Goal: Transaction & Acquisition: Book appointment/travel/reservation

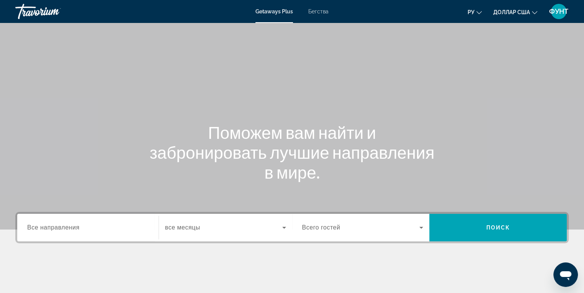
click at [124, 221] on div "Виджет поиска" at bounding box center [87, 228] width 121 height 22
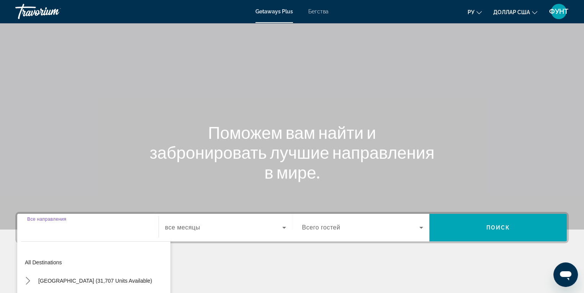
scroll to position [121, 0]
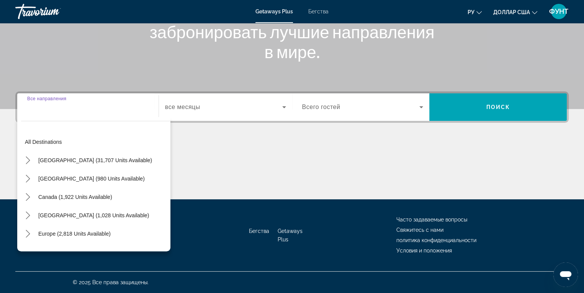
click at [163, 204] on div "Canada (1,922 units available)" at bounding box center [95, 197] width 149 height 18
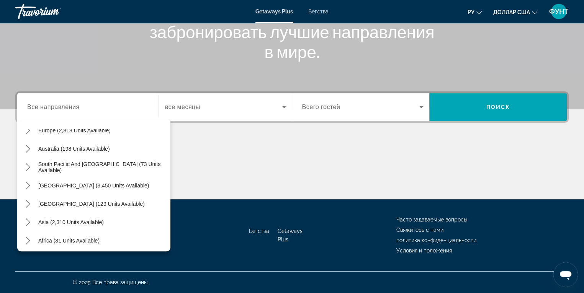
click at [240, 167] on div "Основное содержание" at bounding box center [291, 170] width 553 height 57
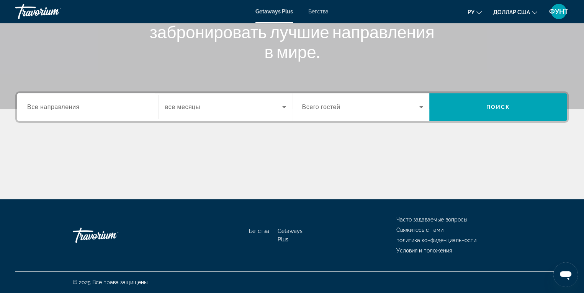
click at [480, 10] on icon "Изменить язык" at bounding box center [478, 12] width 5 height 5
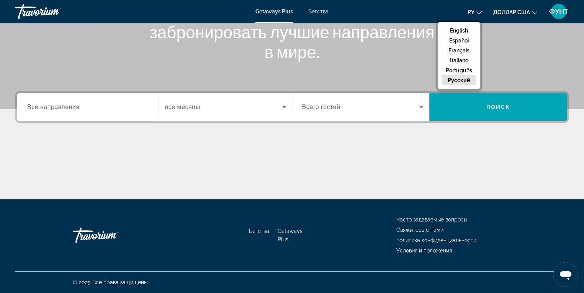
click at [464, 82] on button "русский" at bounding box center [459, 80] width 34 height 10
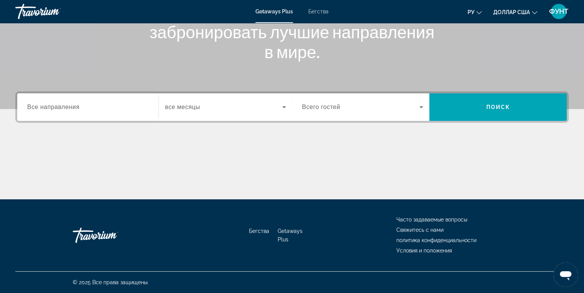
click at [57, 105] on span "Все направления" at bounding box center [53, 107] width 52 height 7
click at [57, 105] on input "Destination Все направления" at bounding box center [87, 107] width 121 height 9
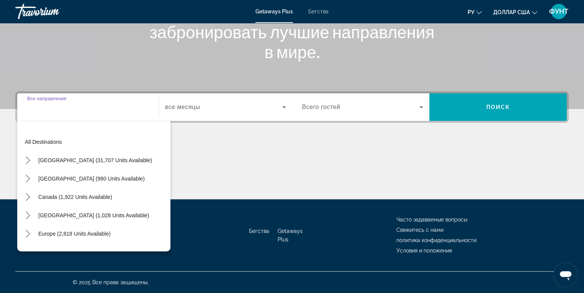
click at [162, 192] on div "Canada (1,922 units available)" at bounding box center [95, 197] width 149 height 18
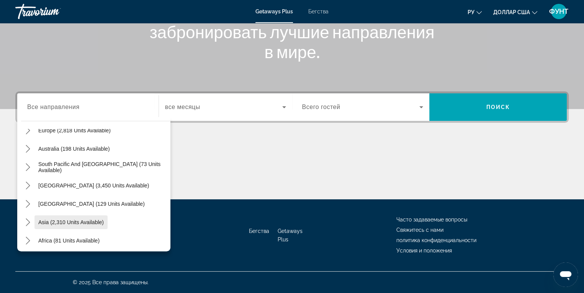
click at [84, 219] on span "Asia (2,310 units available)" at bounding box center [70, 222] width 65 height 6
type input "**********"
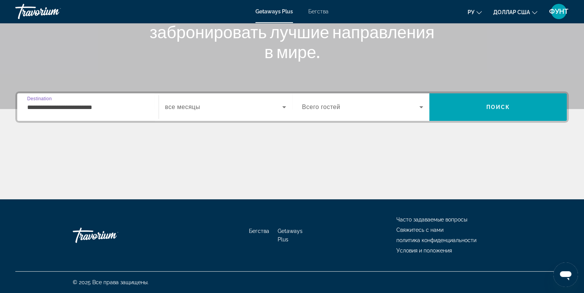
click at [282, 108] on icon "Виджет поиска" at bounding box center [283, 107] width 9 height 9
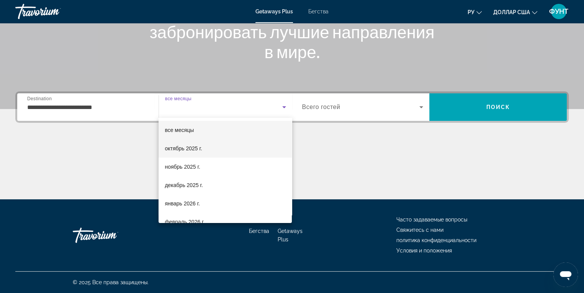
click at [195, 149] on font "октябрь 2025 г." at bounding box center [183, 148] width 37 height 6
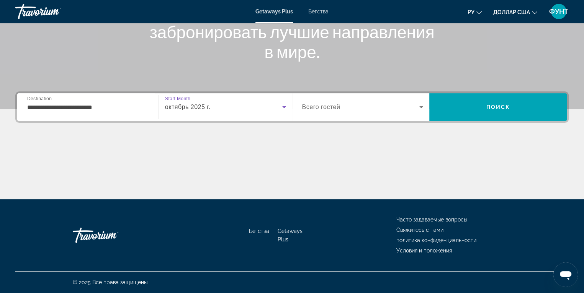
click at [421, 108] on icon "Виджет поиска" at bounding box center [421, 107] width 9 height 9
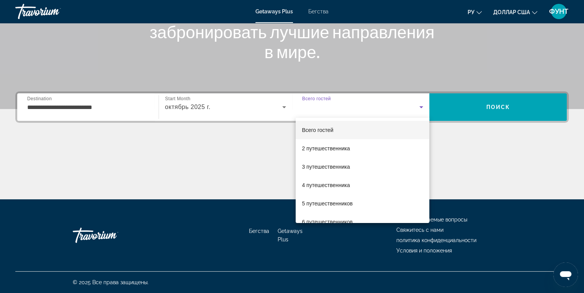
click at [431, 206] on div at bounding box center [292, 146] width 584 height 293
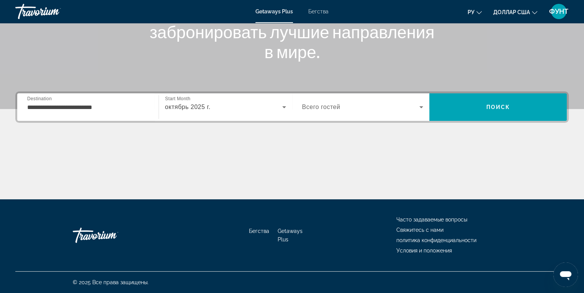
click at [422, 106] on icon "Виджет поиска" at bounding box center [421, 107] width 4 height 2
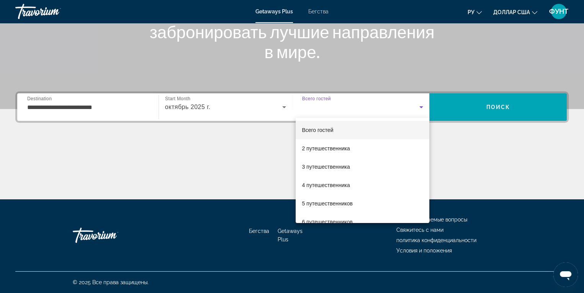
scroll to position [84, 0]
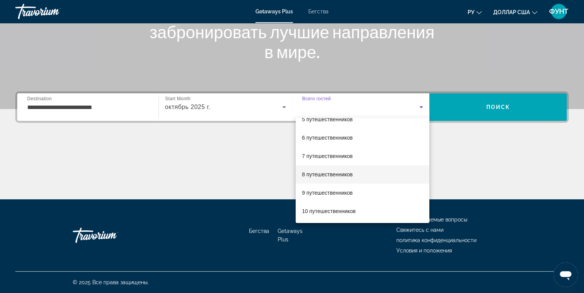
click at [329, 175] on font "8 путешественников" at bounding box center [327, 175] width 51 height 6
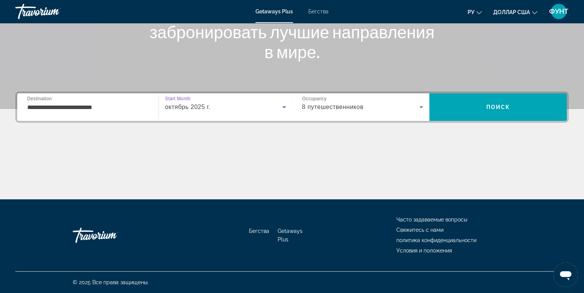
click at [285, 107] on icon "Виджет поиска" at bounding box center [283, 107] width 9 height 9
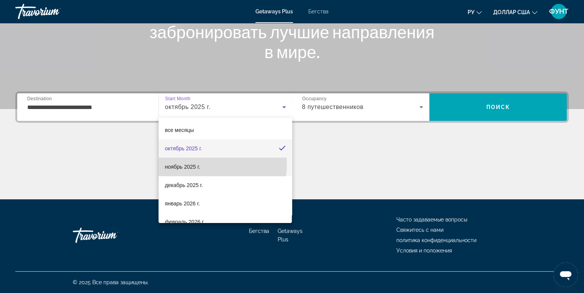
click at [195, 164] on font "ноябрь 2025 г." at bounding box center [182, 167] width 35 height 6
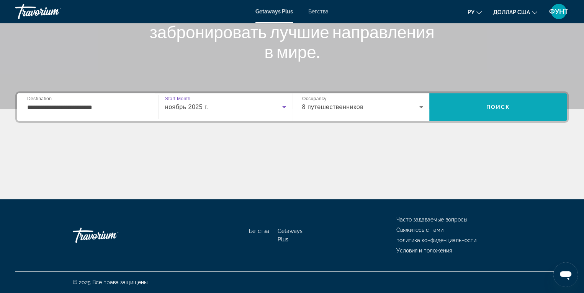
click at [503, 108] on span "Поиск" at bounding box center [498, 107] width 24 height 6
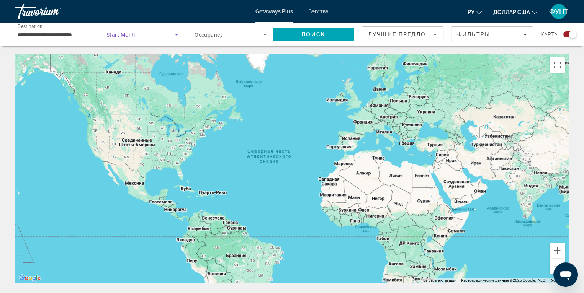
click at [175, 36] on icon "Search widget" at bounding box center [176, 34] width 9 height 9
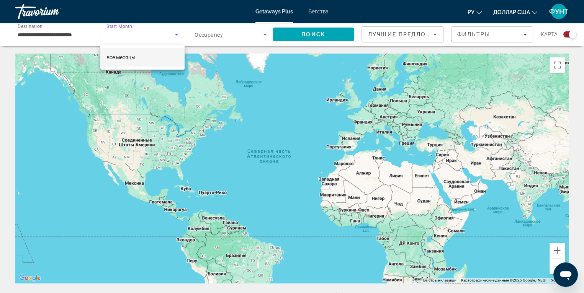
click at [175, 36] on div at bounding box center [292, 146] width 584 height 293
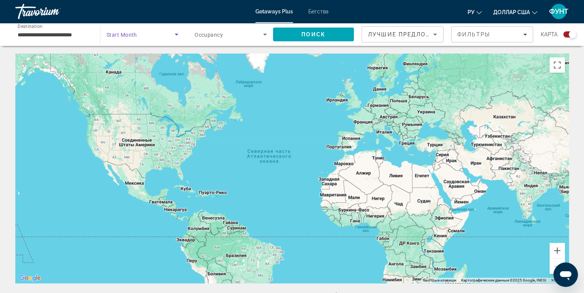
click at [175, 36] on icon "Search widget" at bounding box center [176, 34] width 9 height 9
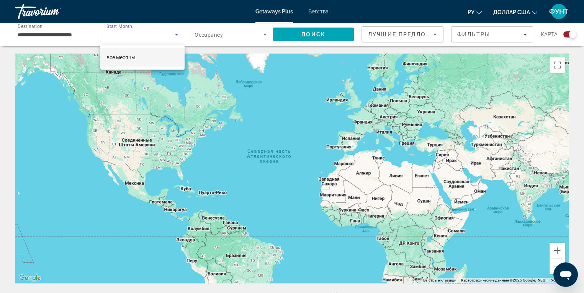
click at [175, 36] on div at bounding box center [292, 146] width 584 height 293
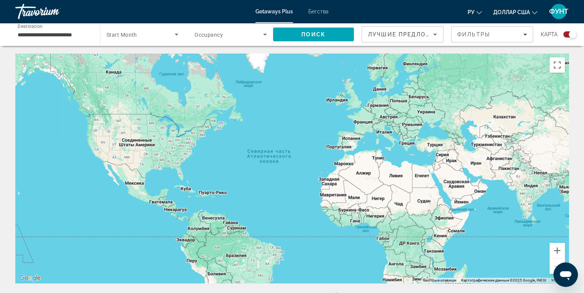
click at [61, 36] on input "**********" at bounding box center [54, 34] width 72 height 9
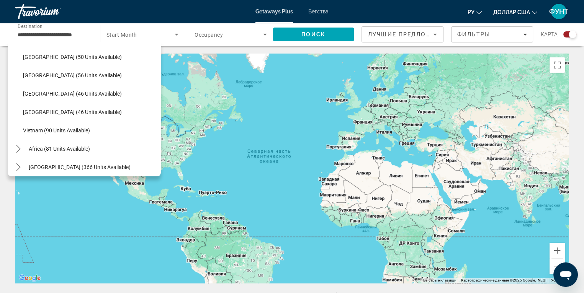
scroll to position [308, 0]
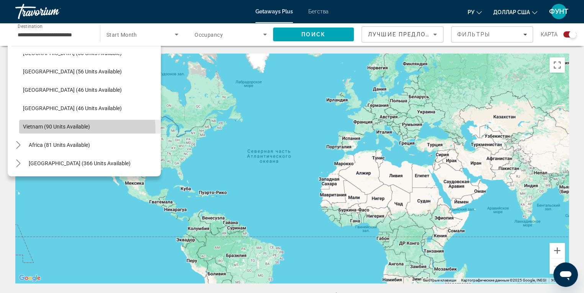
click at [70, 129] on span "Vietnam (90 units available)" at bounding box center [56, 127] width 67 height 6
type input "**********"
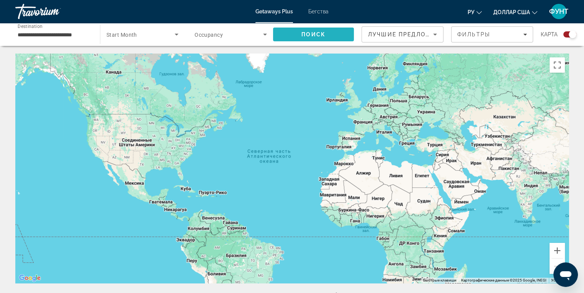
click at [319, 38] on span "Search" at bounding box center [313, 34] width 81 height 18
click at [176, 36] on icon "Search widget" at bounding box center [176, 34] width 9 height 9
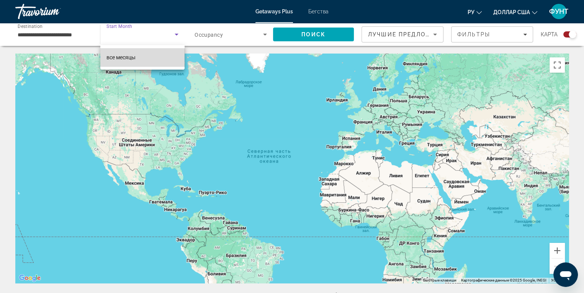
click at [157, 57] on mat-option "все месяцы" at bounding box center [142, 57] width 84 height 18
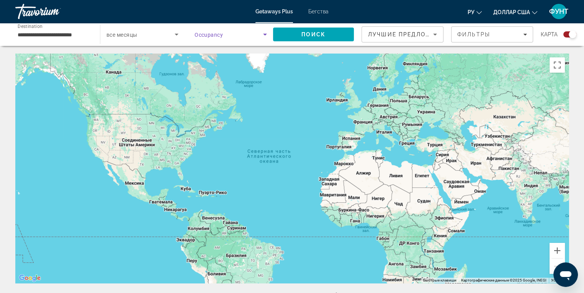
click at [266, 34] on icon "Search widget" at bounding box center [264, 34] width 9 height 9
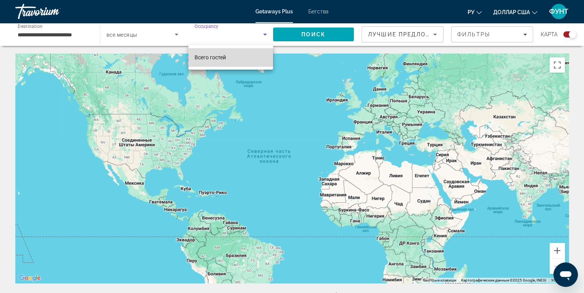
click at [223, 58] on font "Всего гостей" at bounding box center [209, 57] width 31 height 6
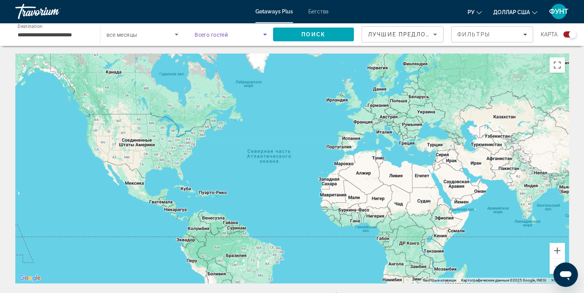
click at [263, 34] on icon "Search widget" at bounding box center [264, 34] width 9 height 9
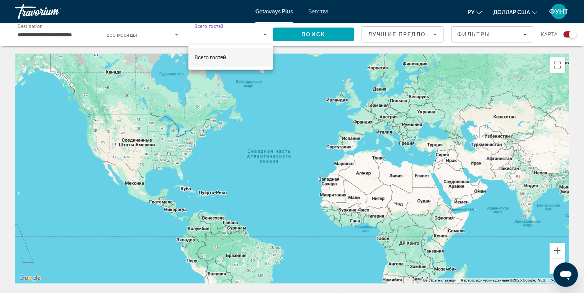
click at [263, 34] on div at bounding box center [292, 146] width 584 height 293
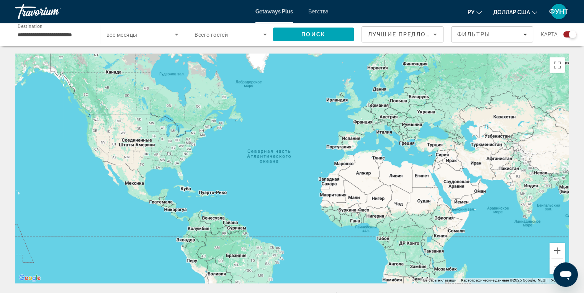
click at [177, 35] on icon "Search widget" at bounding box center [176, 34] width 9 height 9
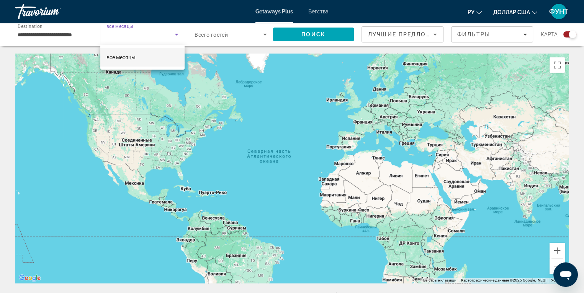
click at [175, 34] on div at bounding box center [292, 146] width 584 height 293
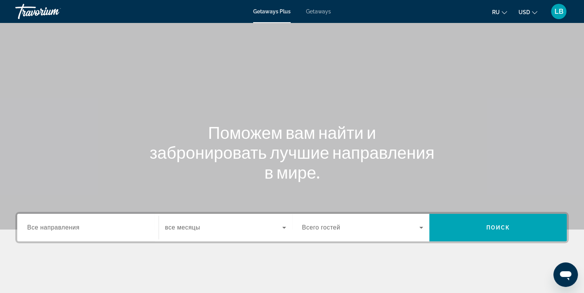
click at [61, 227] on span "Все направления" at bounding box center [53, 227] width 52 height 7
click at [61, 227] on input "Destination Все направления" at bounding box center [87, 228] width 121 height 9
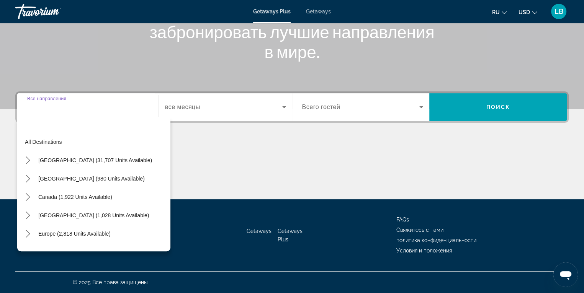
scroll to position [103, 0]
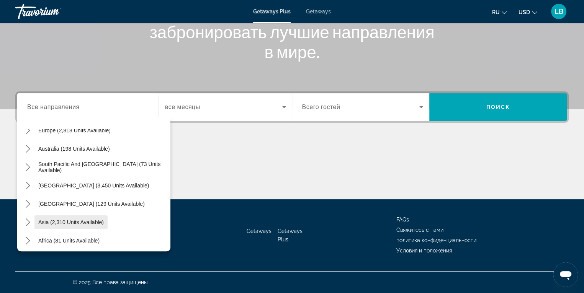
click at [76, 223] on span "Asia (2,310 units available)" at bounding box center [70, 222] width 65 height 6
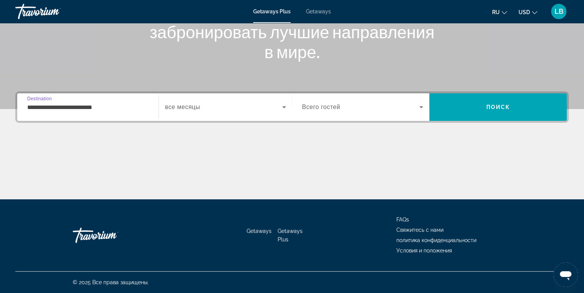
click at [97, 108] on input "**********" at bounding box center [87, 107] width 121 height 9
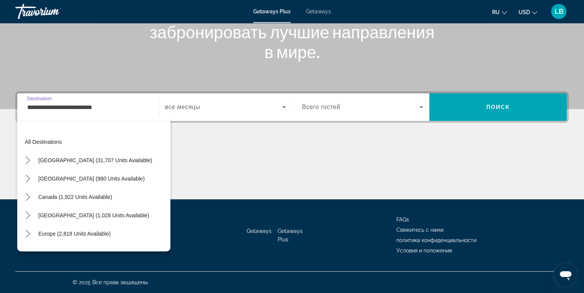
scroll to position [137, 0]
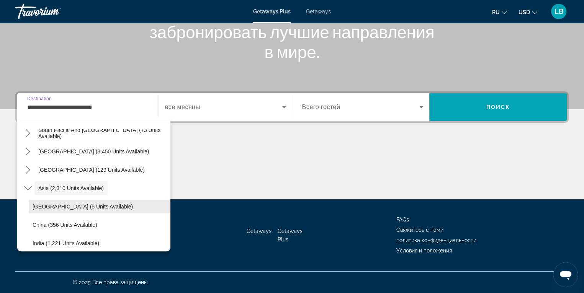
click at [164, 199] on span "Select destination: Bangladesh (5 units available)" at bounding box center [100, 207] width 142 height 18
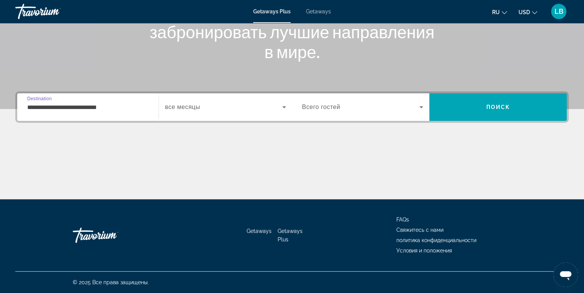
click at [102, 100] on div "**********" at bounding box center [87, 107] width 121 height 22
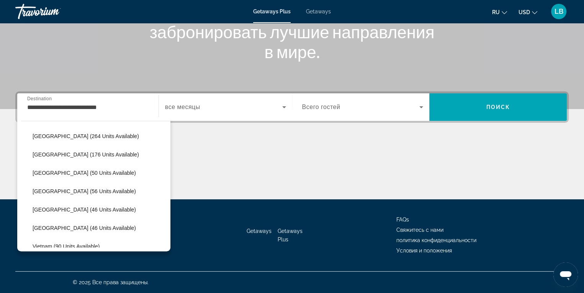
scroll to position [278, 0]
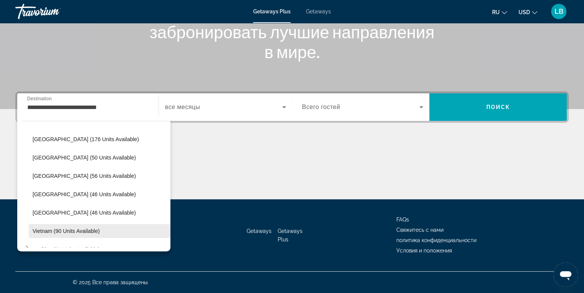
click at [92, 227] on span "Select destination: Vietnam (90 units available)" at bounding box center [100, 231] width 142 height 18
type input "**********"
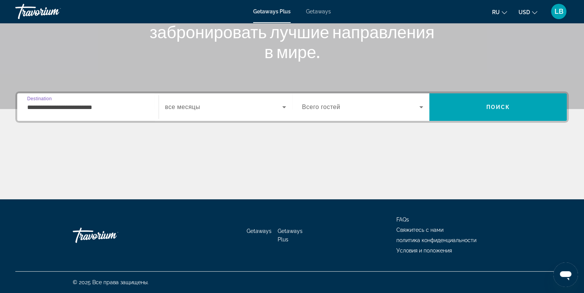
click at [286, 105] on icon "Search widget" at bounding box center [283, 107] width 9 height 9
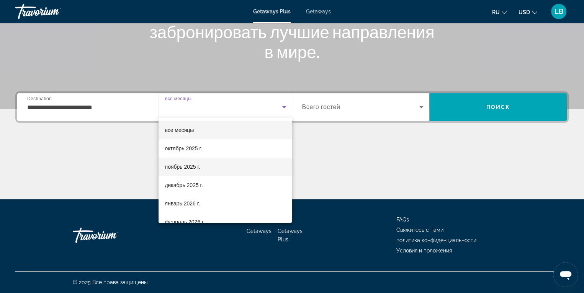
click at [201, 167] on mat-option "ноябрь 2025 г." at bounding box center [225, 167] width 133 height 18
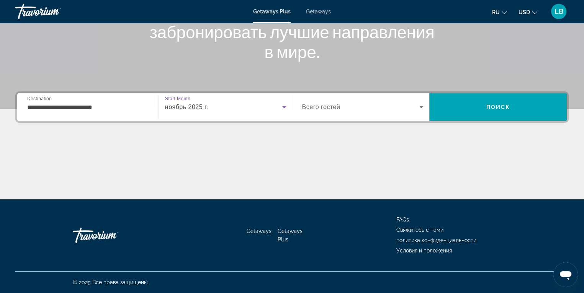
click at [423, 107] on icon "Search widget" at bounding box center [421, 107] width 9 height 9
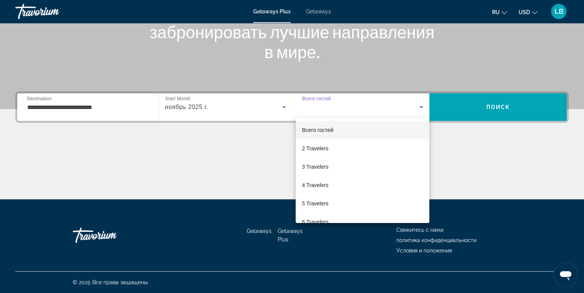
scroll to position [84, 0]
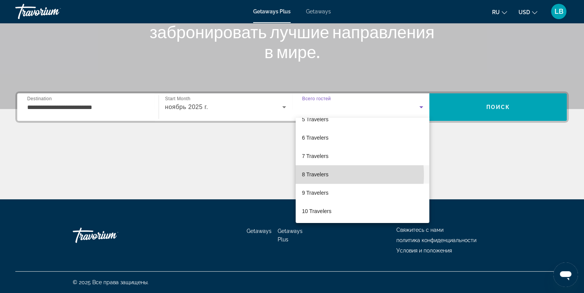
click at [317, 175] on span "8 Travelers" at bounding box center [315, 174] width 26 height 9
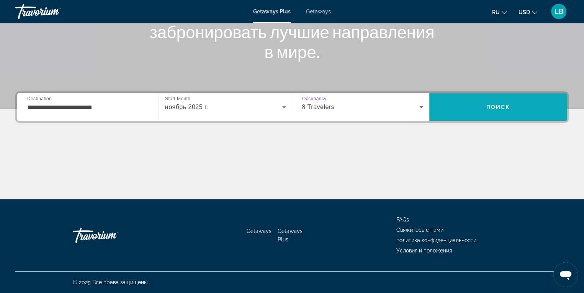
click at [476, 113] on span "Search" at bounding box center [497, 107] width 137 height 18
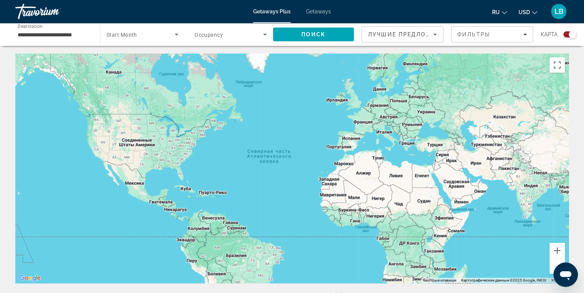
click at [436, 35] on icon "Sort by" at bounding box center [434, 34] width 9 height 9
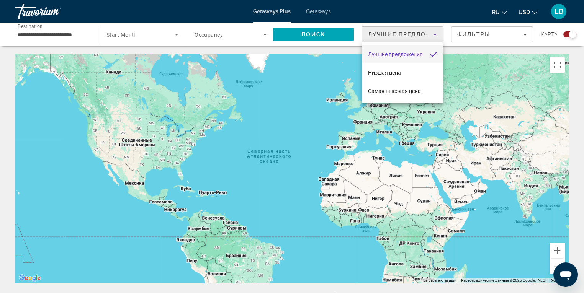
click at [435, 34] on div at bounding box center [292, 146] width 584 height 293
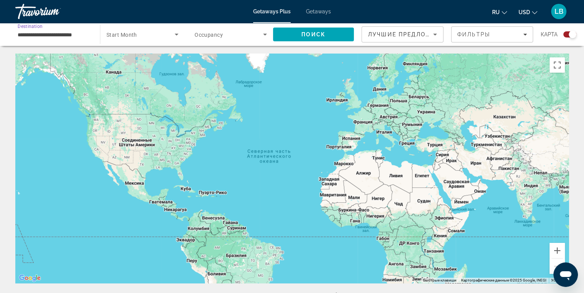
click at [65, 33] on input "**********" at bounding box center [54, 34] width 72 height 9
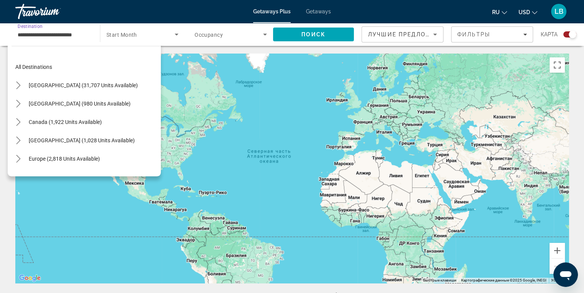
scroll to position [308, 0]
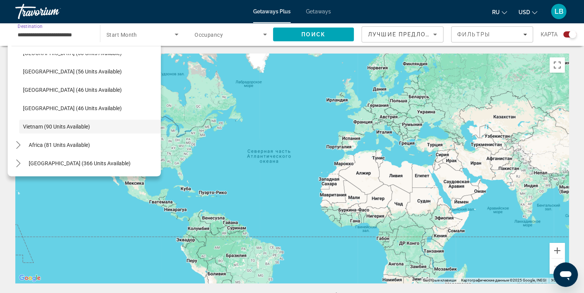
click at [65, 33] on input "**********" at bounding box center [54, 34] width 72 height 9
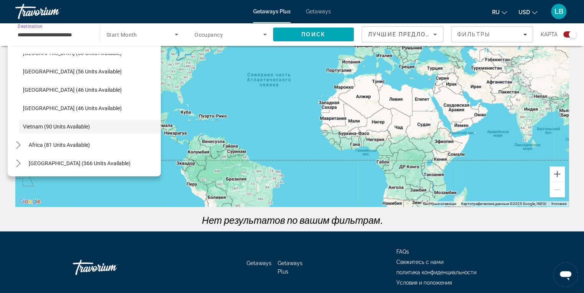
scroll to position [0, 0]
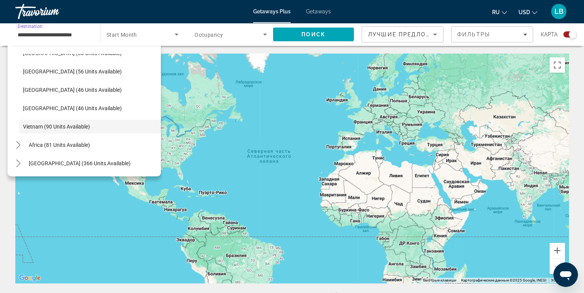
click at [223, 107] on div "Main content" at bounding box center [291, 169] width 553 height 230
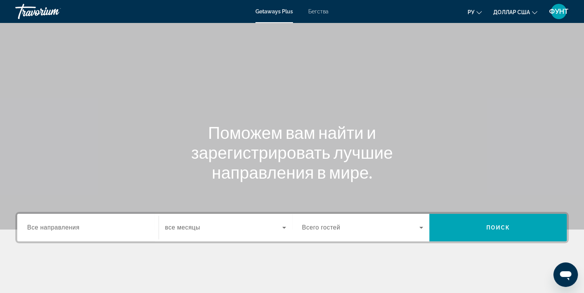
scroll to position [121, 0]
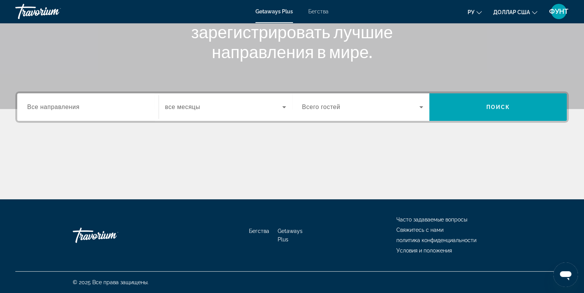
click at [62, 106] on font "Все направления" at bounding box center [53, 107] width 52 height 7
click at [62, 106] on input "Место назначения Все направления" at bounding box center [87, 107] width 121 height 9
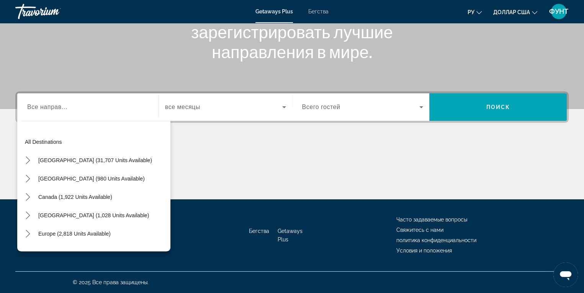
click at [170, 209] on div "All destinations United States (31,707 units available) Mexico (980 units avail…" at bounding box center [95, 188] width 149 height 119
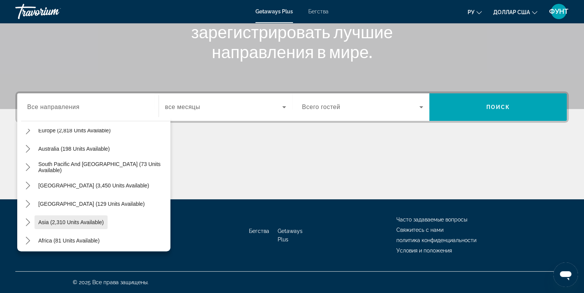
click at [87, 218] on span "Select destination: Asia (2,310 units available)" at bounding box center [70, 222] width 73 height 18
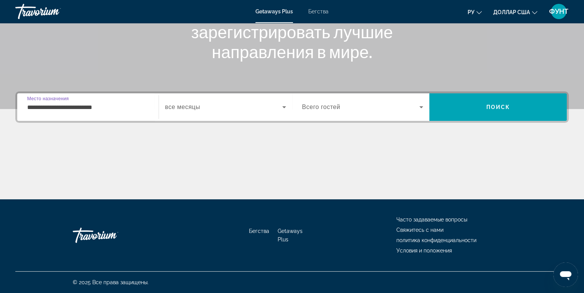
click at [97, 105] on input "**********" at bounding box center [87, 107] width 121 height 9
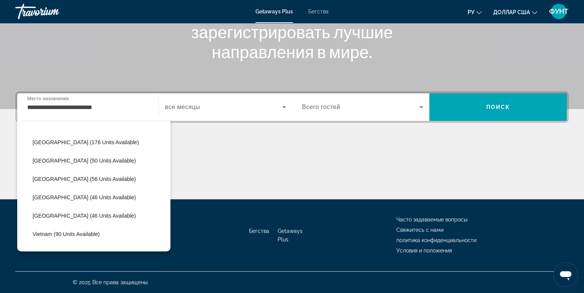
scroll to position [308, 0]
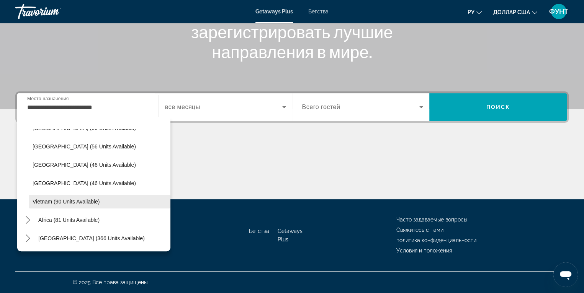
click at [78, 202] on span "Vietnam (90 units available)" at bounding box center [66, 202] width 67 height 6
type input "**********"
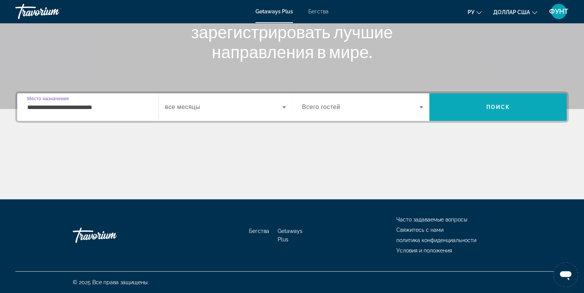
click at [481, 113] on span "Поиск" at bounding box center [497, 107] width 137 height 18
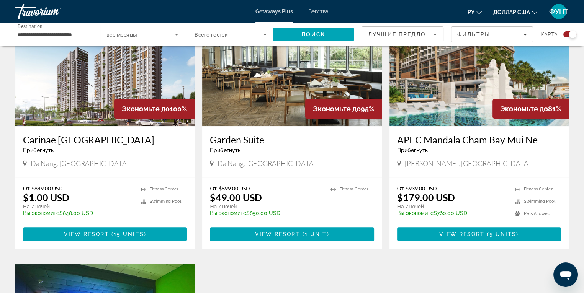
scroll to position [268, 0]
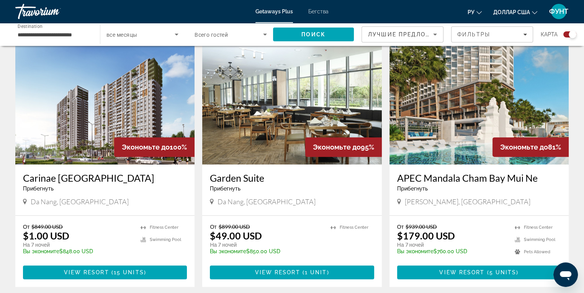
click at [75, 136] on img "Основное содержание" at bounding box center [104, 103] width 179 height 123
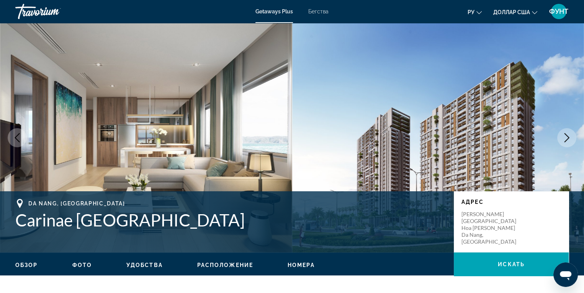
click at [565, 138] on icon "Next image" at bounding box center [566, 137] width 9 height 9
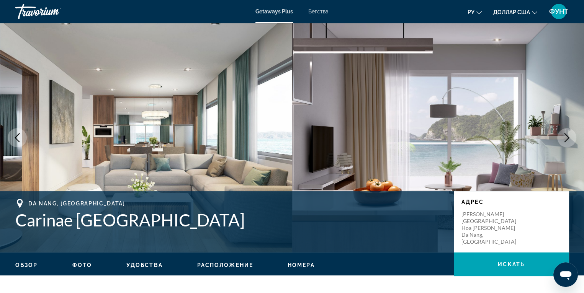
click at [565, 138] on icon "Next image" at bounding box center [566, 137] width 9 height 9
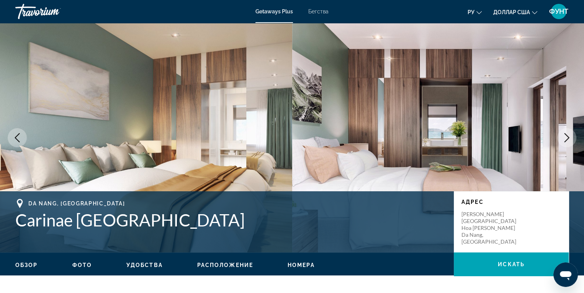
click at [561, 139] on button "Next image" at bounding box center [566, 137] width 19 height 19
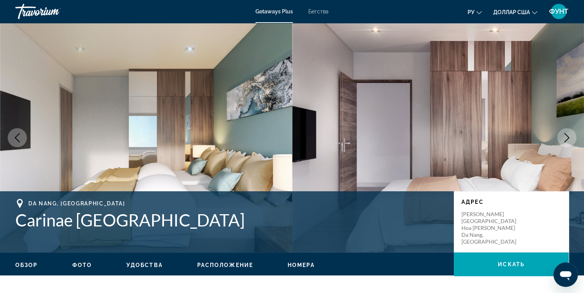
click at [561, 139] on button "Next image" at bounding box center [566, 137] width 19 height 19
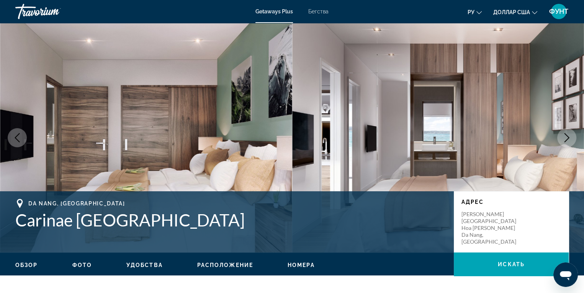
click at [566, 142] on icon "Next image" at bounding box center [566, 137] width 9 height 9
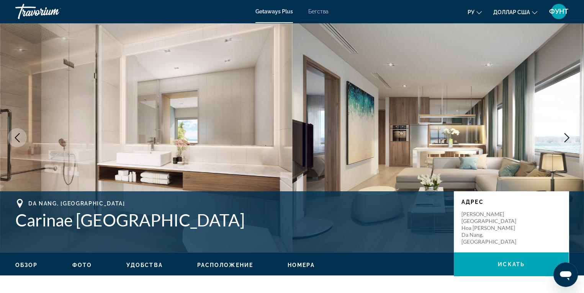
scroll to position [230, 0]
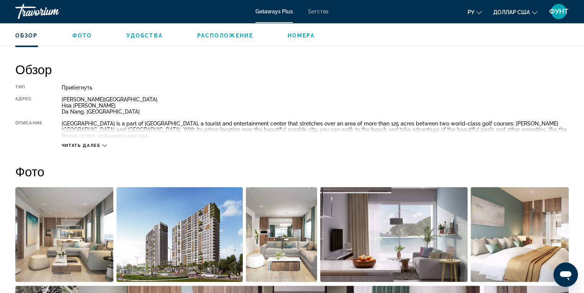
click at [564, 136] on div "Читать далее" at bounding box center [315, 137] width 507 height 21
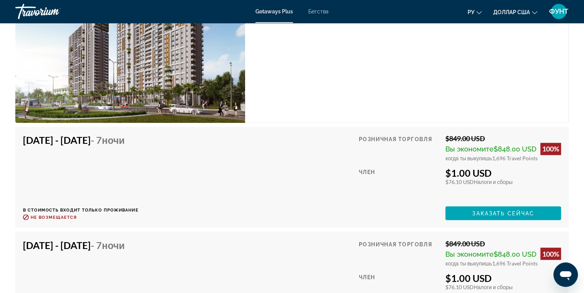
scroll to position [1302, 0]
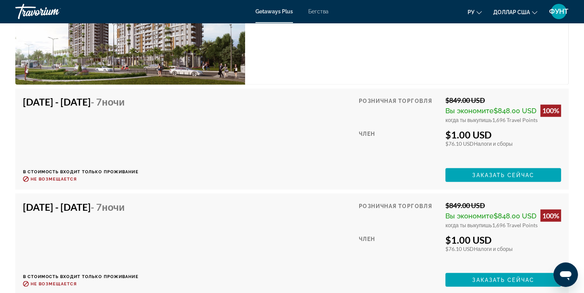
click at [547, 163] on div "Розничная торговля $849.00 USD Вы экономите $848.00 USD 100% когда ты выкупишь …" at bounding box center [460, 139] width 202 height 86
click at [503, 175] on span "Заказать сейчас" at bounding box center [503, 175] width 62 height 6
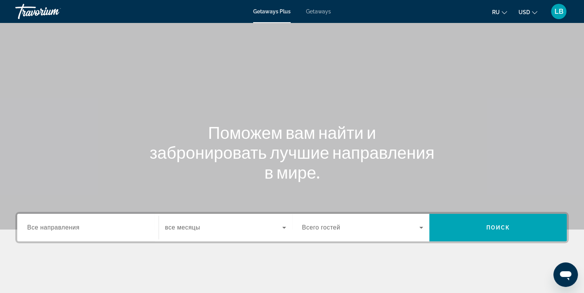
click at [47, 223] on div "Search widget" at bounding box center [87, 228] width 121 height 22
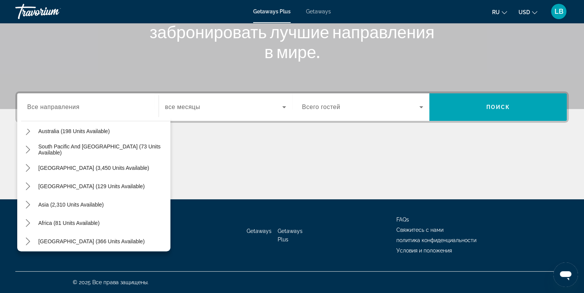
scroll to position [124, 0]
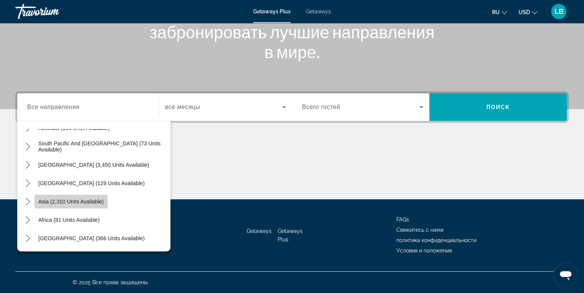
click at [87, 204] on span "Asia (2,310 units available)" at bounding box center [70, 202] width 65 height 6
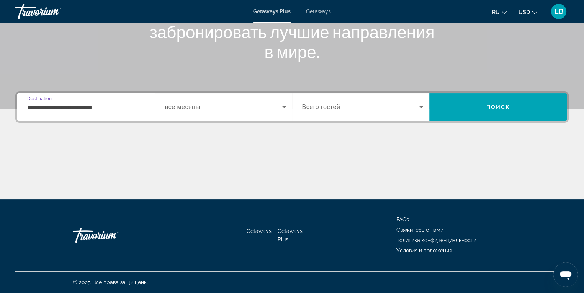
click at [88, 105] on input "**********" at bounding box center [87, 107] width 121 height 9
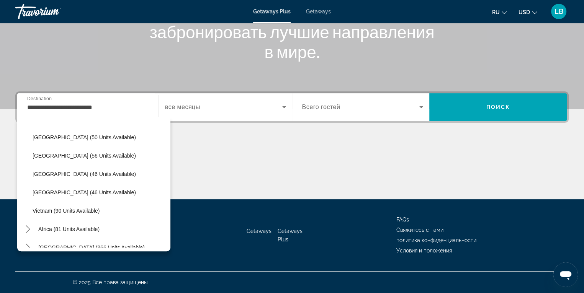
scroll to position [308, 0]
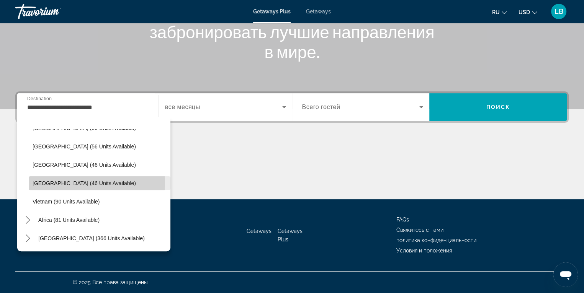
click at [89, 182] on span "[GEOGRAPHIC_DATA] (46 units available)" at bounding box center [84, 183] width 103 height 6
type input "**********"
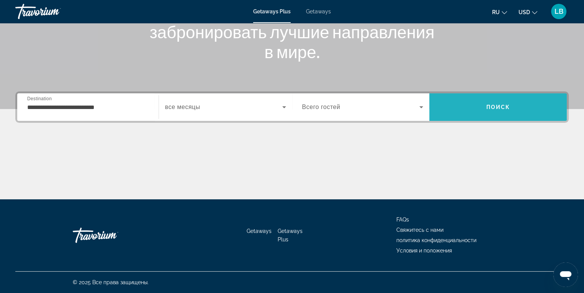
click at [483, 106] on span "Search" at bounding box center [497, 107] width 137 height 18
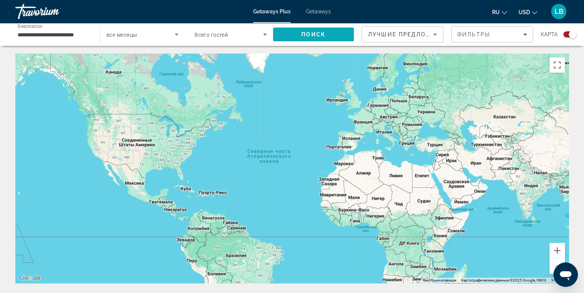
click at [320, 29] on span "Search" at bounding box center [313, 34] width 81 height 18
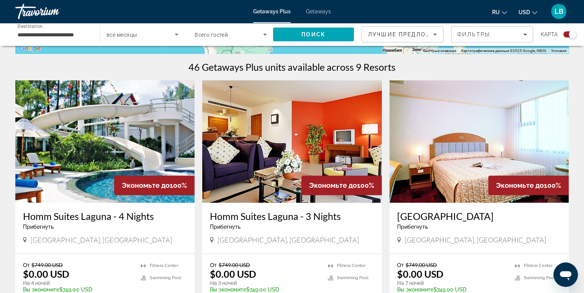
scroll to position [306, 0]
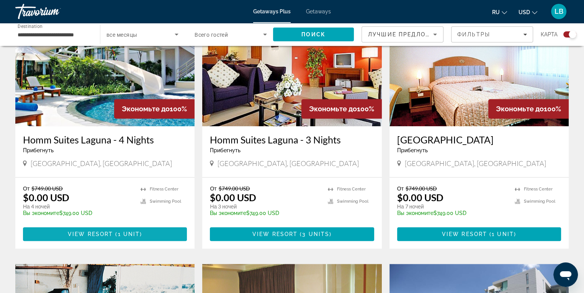
click at [116, 233] on span "( 1 unit )" at bounding box center [127, 234] width 29 height 6
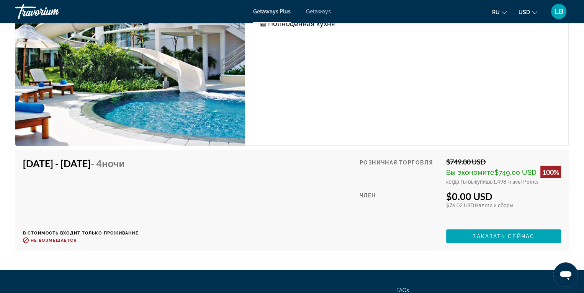
scroll to position [1378, 0]
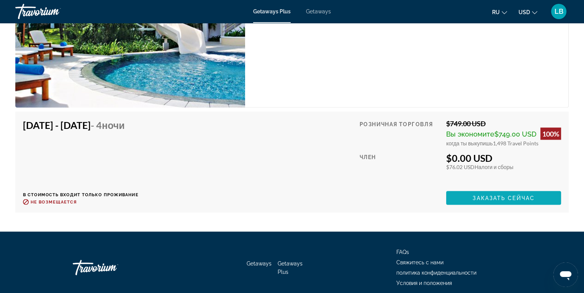
click at [492, 197] on span "Заказать сейчас" at bounding box center [503, 198] width 62 height 6
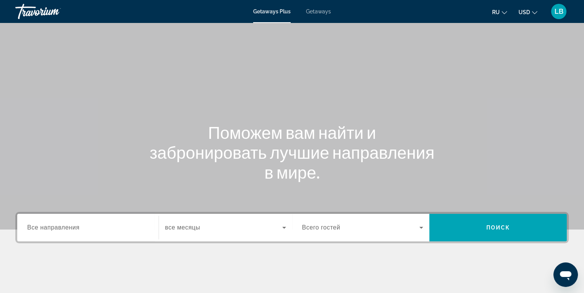
click at [52, 230] on span "Все направления" at bounding box center [53, 227] width 52 height 7
click at [52, 230] on input "Destination Все направления" at bounding box center [87, 228] width 121 height 9
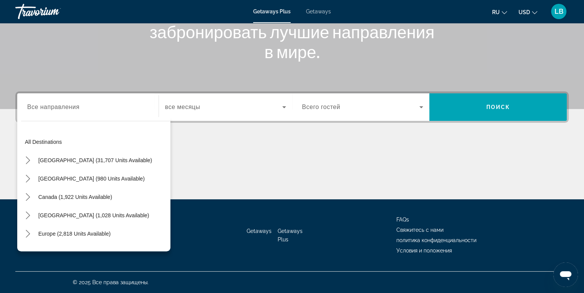
scroll to position [103, 0]
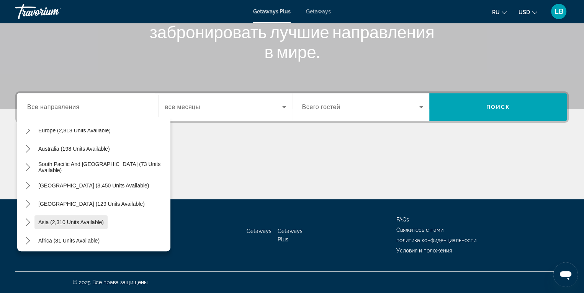
click at [80, 225] on span "Asia (2,310 units available)" at bounding box center [70, 222] width 65 height 6
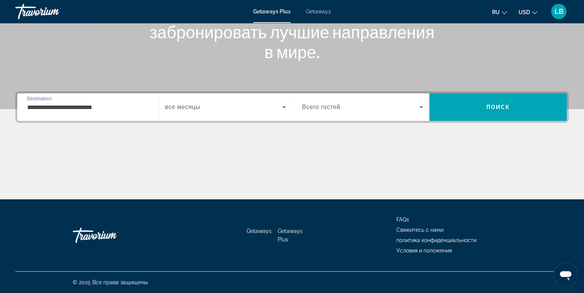
click at [92, 109] on input "**********" at bounding box center [87, 107] width 121 height 9
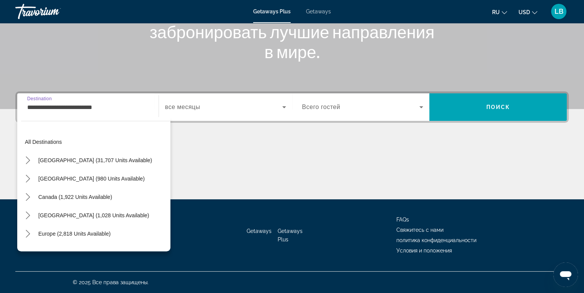
scroll to position [137, 0]
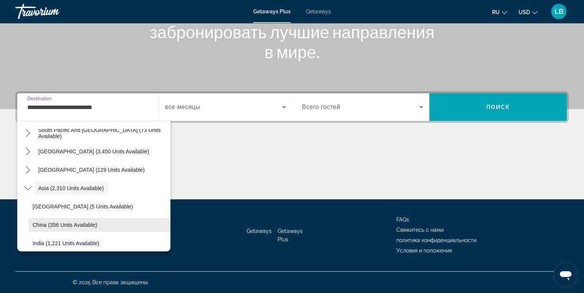
click at [82, 224] on span "China (356 units available)" at bounding box center [65, 225] width 65 height 6
type input "**********"
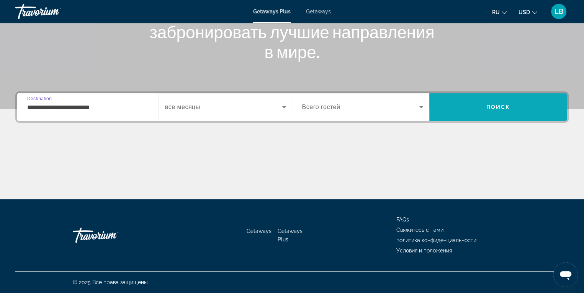
click at [457, 110] on span "Search" at bounding box center [497, 107] width 137 height 18
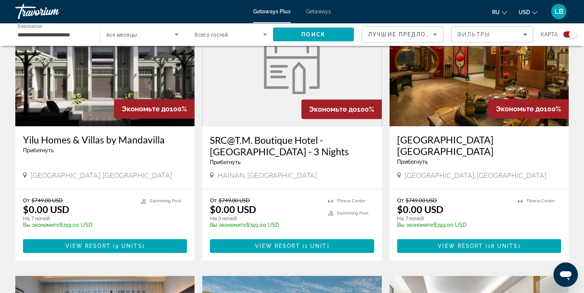
scroll to position [345, 0]
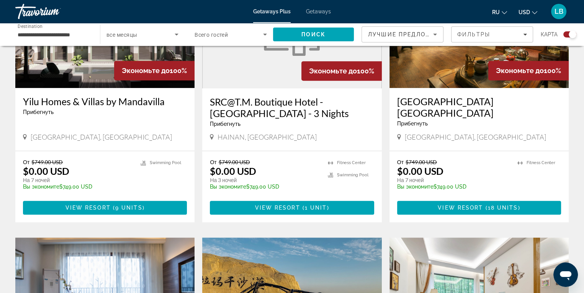
click at [83, 71] on img "Main content" at bounding box center [104, 27] width 179 height 123
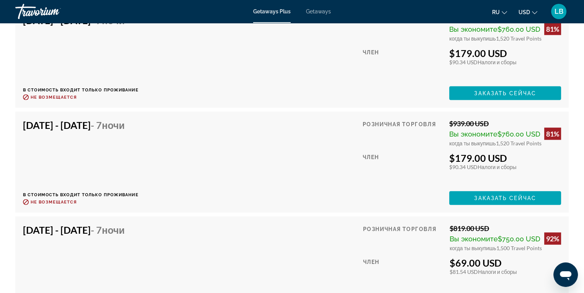
scroll to position [1417, 0]
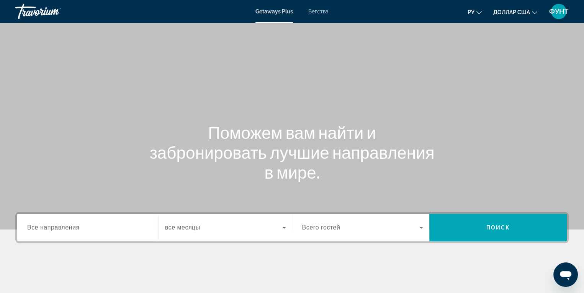
scroll to position [77, 0]
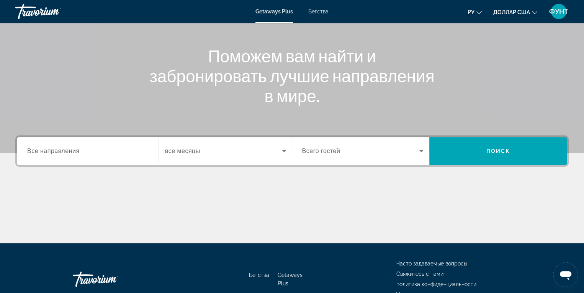
click at [88, 152] on input "Destination Все направления" at bounding box center [87, 151] width 121 height 9
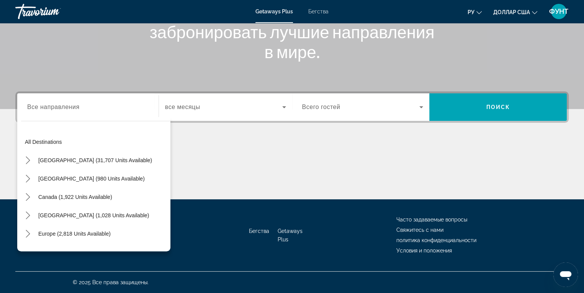
scroll to position [103, 0]
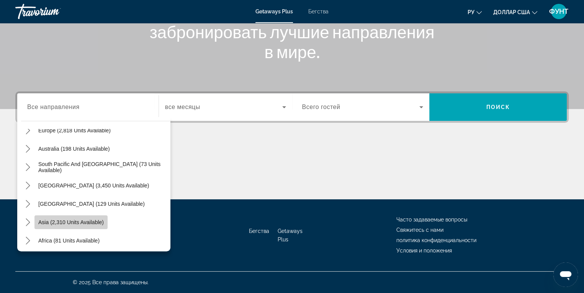
click at [92, 226] on span "Select destination: Asia (2,310 units available)" at bounding box center [70, 222] width 73 height 18
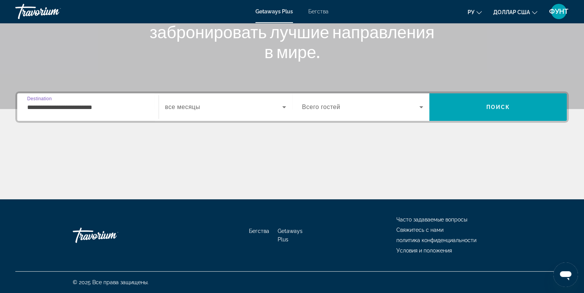
click at [90, 109] on input "**********" at bounding box center [87, 107] width 121 height 9
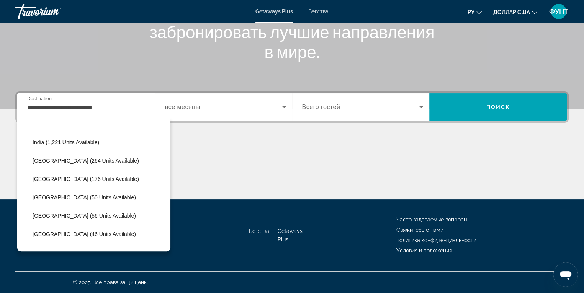
scroll to position [241, 0]
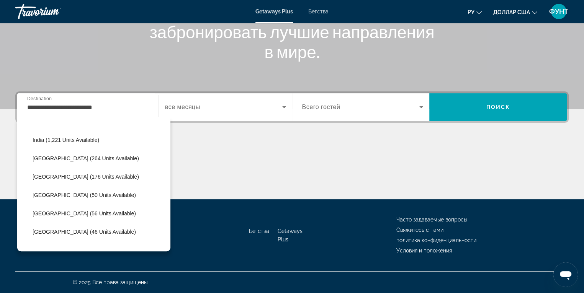
drag, startPoint x: 171, startPoint y: 219, endPoint x: 171, endPoint y: 223, distance: 4.2
click at [171, 223] on div "Бегства Getaways Plus Часто задаваемые вопросы Свяжитесь с нами политика конфид…" at bounding box center [291, 235] width 553 height 72
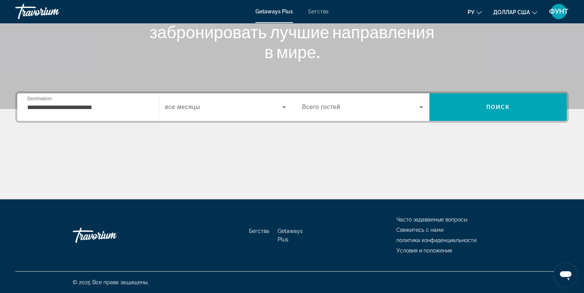
click at [135, 121] on div "**********" at bounding box center [291, 107] width 553 height 31
click at [101, 107] on input "**********" at bounding box center [87, 107] width 121 height 9
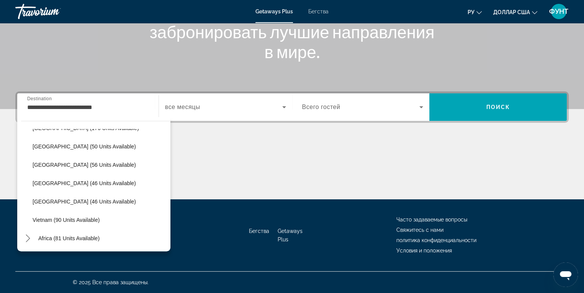
scroll to position [293, 0]
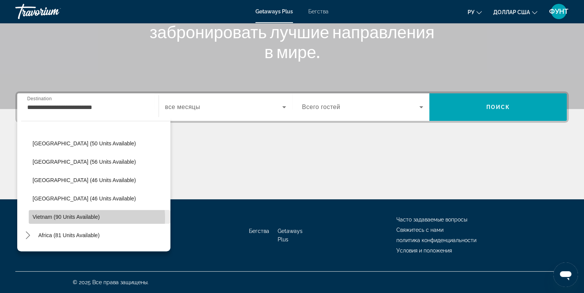
click at [84, 218] on span "Vietnam (90 units available)" at bounding box center [66, 217] width 67 height 6
type input "**********"
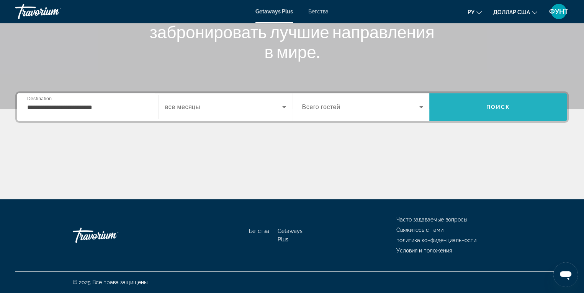
click at [498, 108] on span "Поиск" at bounding box center [498, 107] width 24 height 6
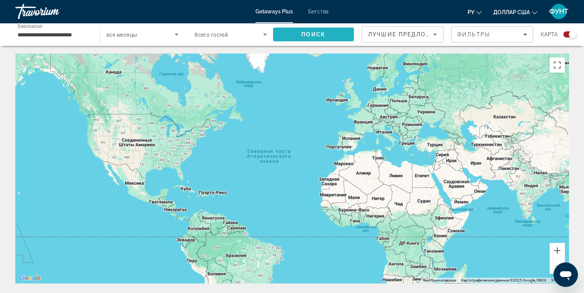
click at [313, 37] on span "Поиск" at bounding box center [313, 34] width 24 height 6
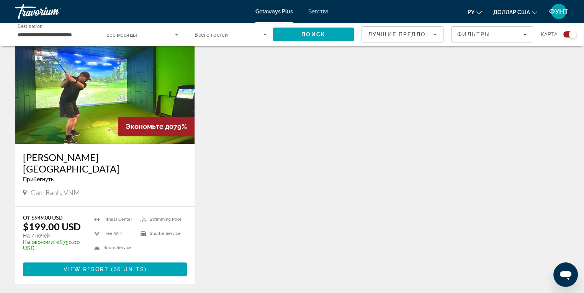
scroll to position [547, 0]
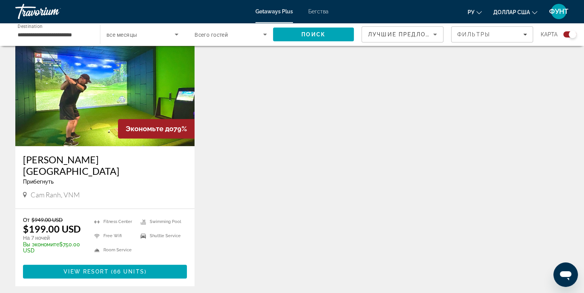
click at [224, 149] on div "Экономьте до 100% Carinae Danang Hotel Прибегнуть - Это курорт только для взрос…" at bounding box center [291, 32] width 561 height 538
click at [99, 269] on span "View Resort" at bounding box center [86, 272] width 45 height 6
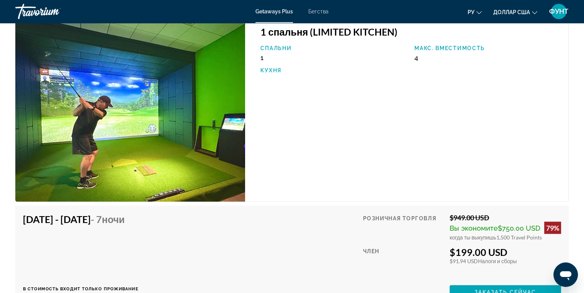
scroll to position [1404, 0]
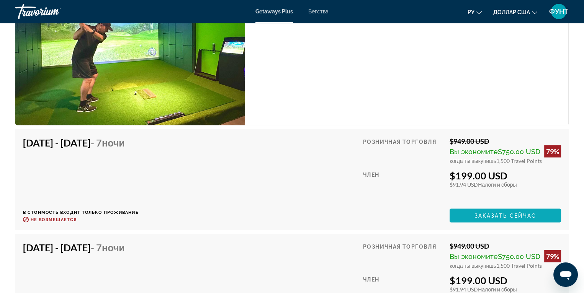
click at [504, 216] on span "Заказать сейчас" at bounding box center [505, 215] width 62 height 6
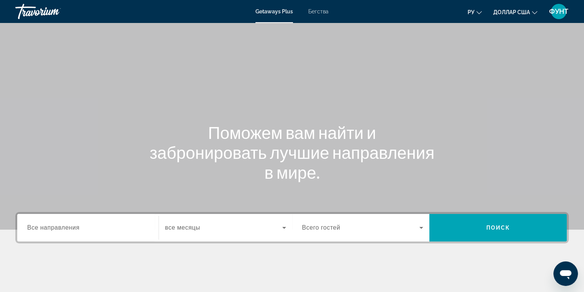
click at [41, 225] on span "Все направления" at bounding box center [53, 227] width 52 height 7
click at [41, 225] on input "Destination Все направления" at bounding box center [87, 228] width 121 height 9
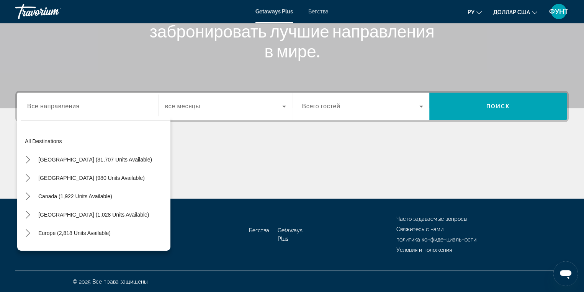
scroll to position [104, 0]
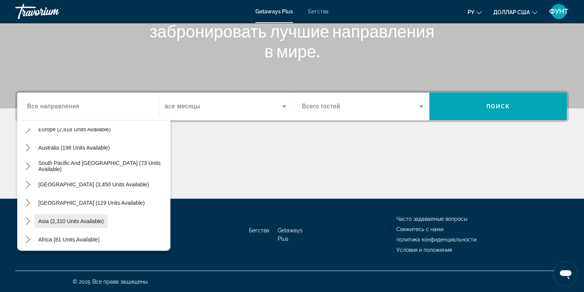
click at [64, 219] on span "Asia (2,310 units available)" at bounding box center [70, 221] width 65 height 6
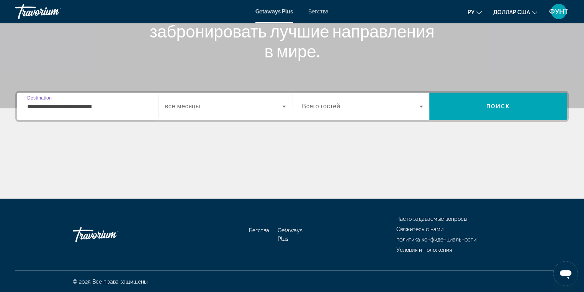
click at [95, 105] on input "**********" at bounding box center [87, 106] width 121 height 9
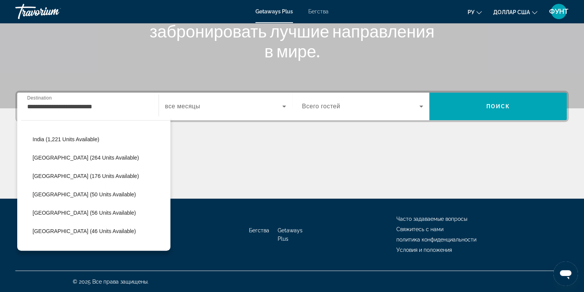
scroll to position [308, 0]
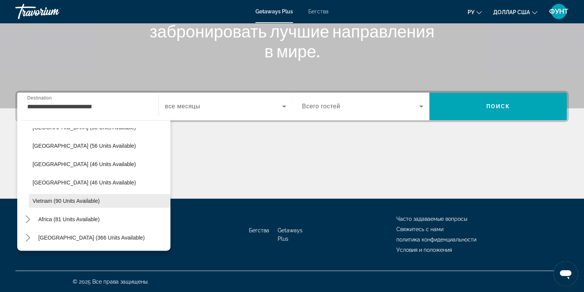
click at [80, 196] on span "Select destination: Vietnam (90 units available)" at bounding box center [100, 201] width 142 height 18
type input "**********"
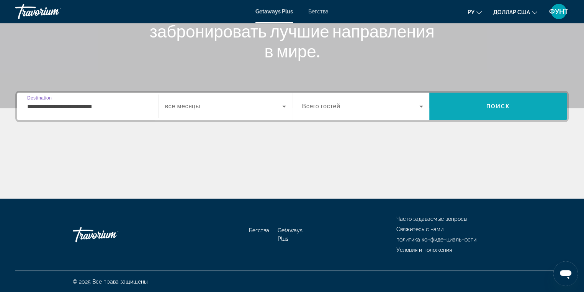
click at [473, 107] on span "Поиск" at bounding box center [497, 106] width 137 height 18
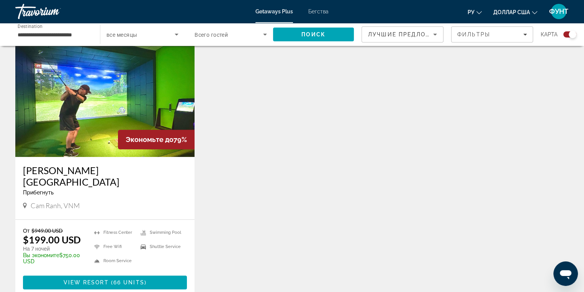
scroll to position [574, 0]
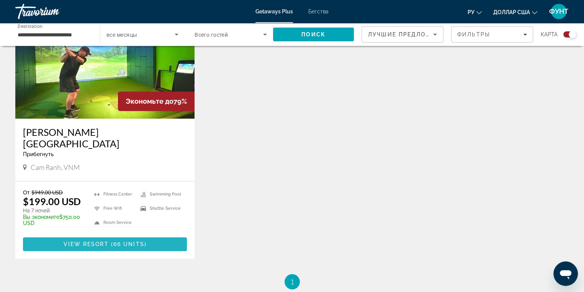
click at [101, 241] on span "View Resort" at bounding box center [86, 244] width 45 height 6
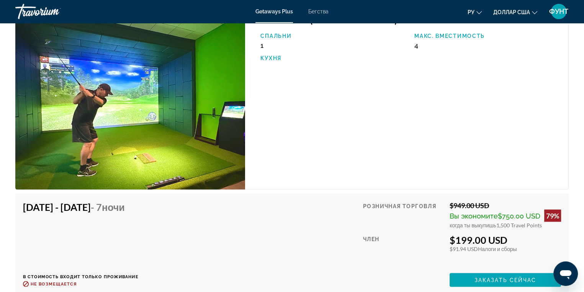
scroll to position [1417, 0]
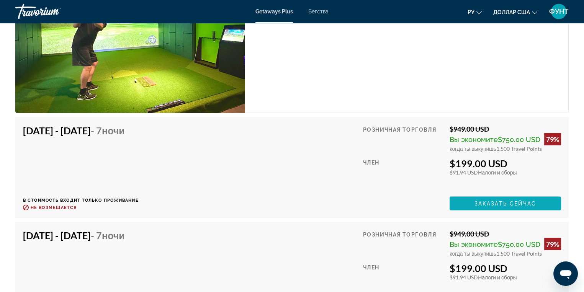
click at [498, 202] on span "Заказать сейчас" at bounding box center [505, 203] width 62 height 6
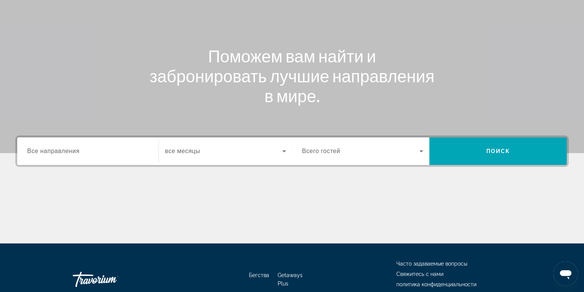
scroll to position [115, 0]
